Goal: Find specific page/section: Find specific page/section

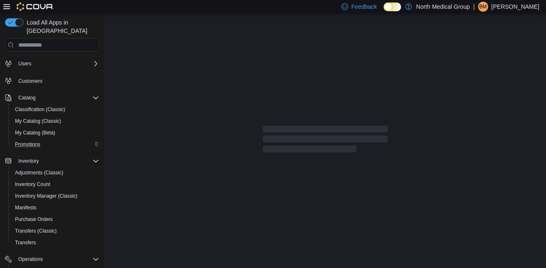
scroll to position [138, 0]
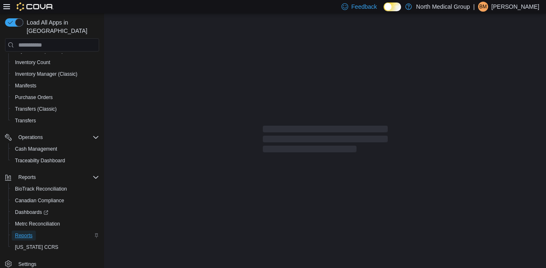
click at [25, 232] on span "Reports" at bounding box center [23, 235] width 17 height 7
click at [506, 7] on p "Brendan Mccutchen" at bounding box center [516, 7] width 48 height 10
click at [487, 77] on span "Sign Out" at bounding box center [485, 79] width 22 height 8
